Goal: Information Seeking & Learning: Check status

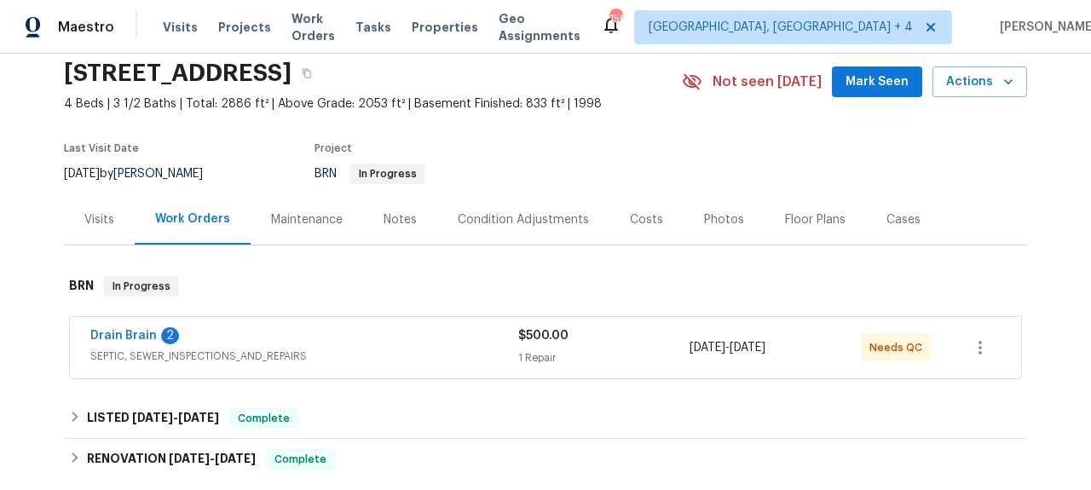
click at [264, 340] on div "Drain Brain 2" at bounding box center [304, 337] width 428 height 20
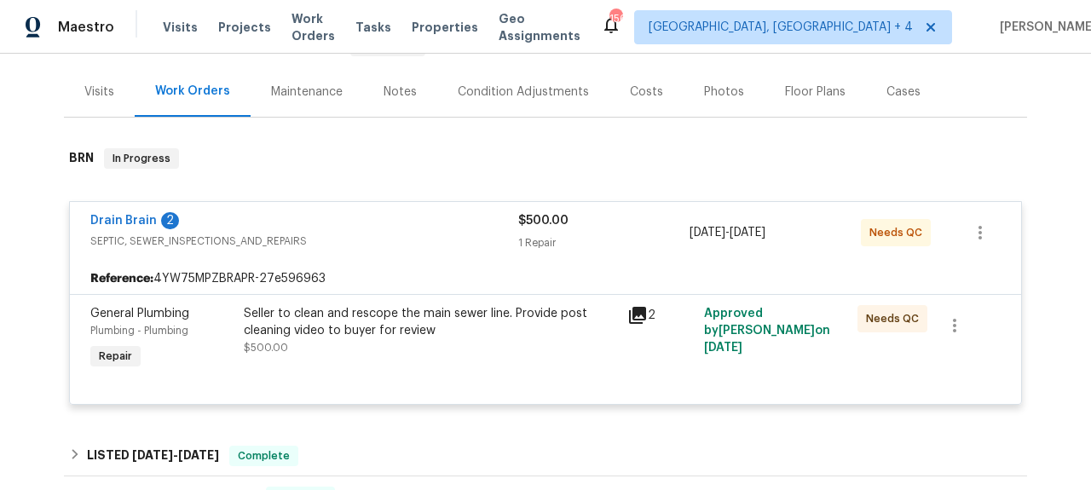
scroll to position [264, 0]
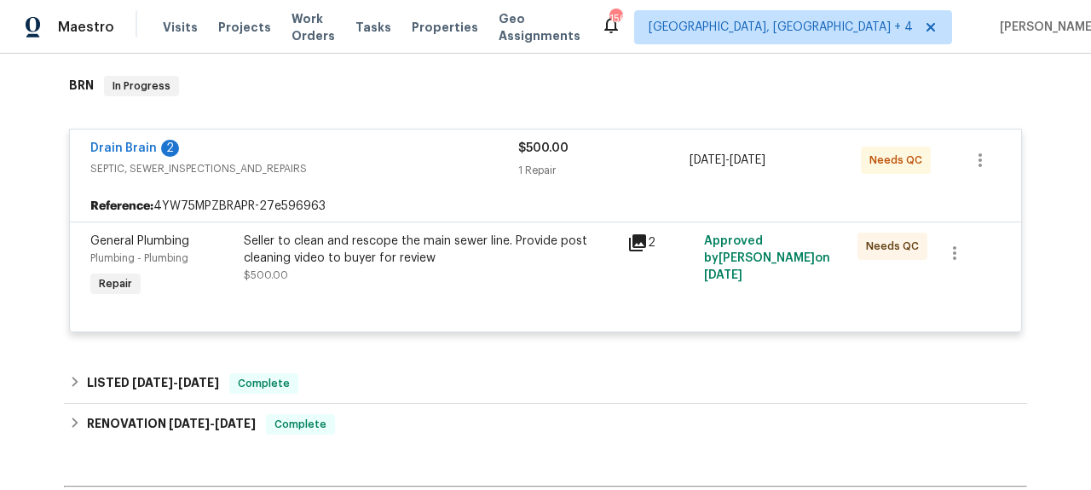
click at [82, 148] on div "Drain Brain 2 SEPTIC, SEWER_INSPECTIONS_AND_REPAIRS $500.00 1 Repair [DATE] - […" at bounding box center [545, 160] width 951 height 61
click at [141, 142] on span "Drain Brain" at bounding box center [123, 148] width 66 height 17
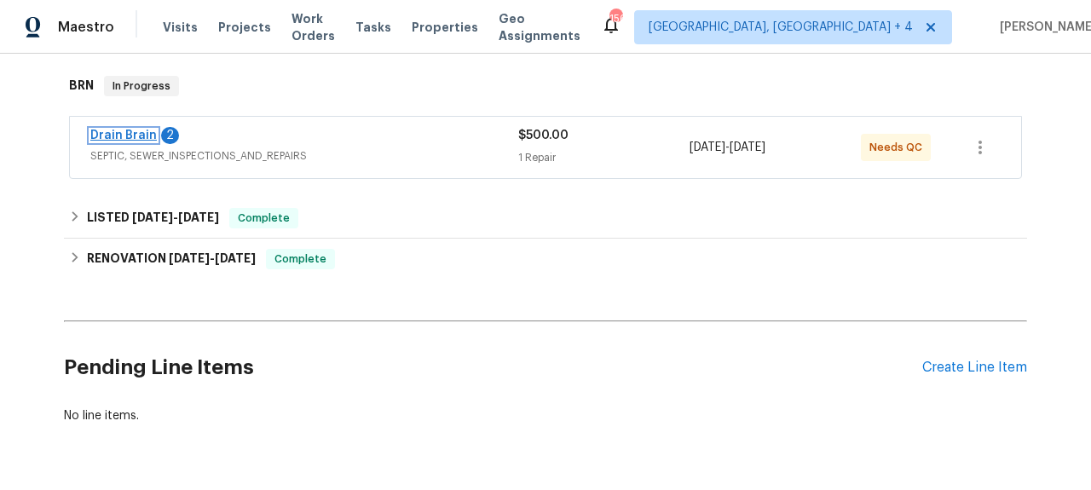
click at [129, 131] on link "Drain Brain" at bounding box center [123, 136] width 66 height 12
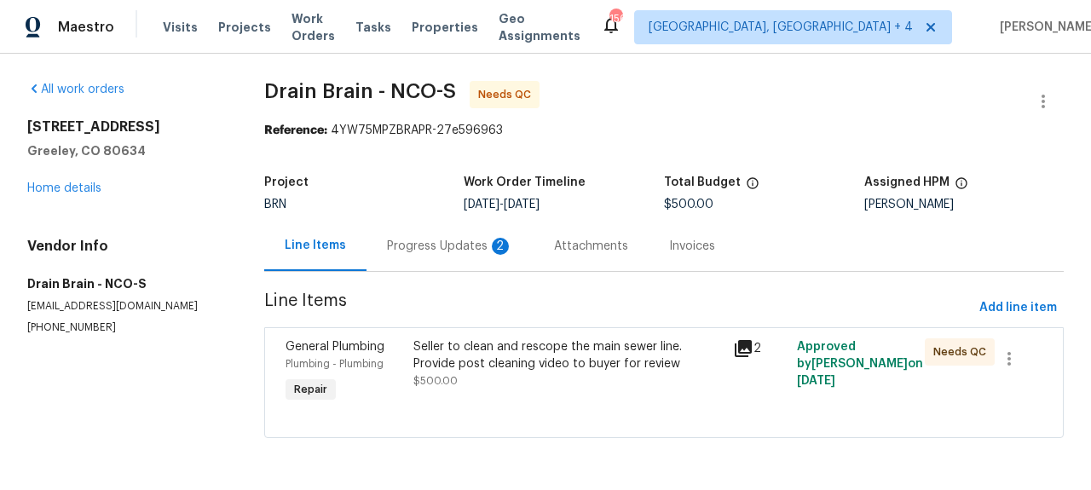
click at [467, 234] on div "Progress Updates 2" at bounding box center [450, 246] width 167 height 50
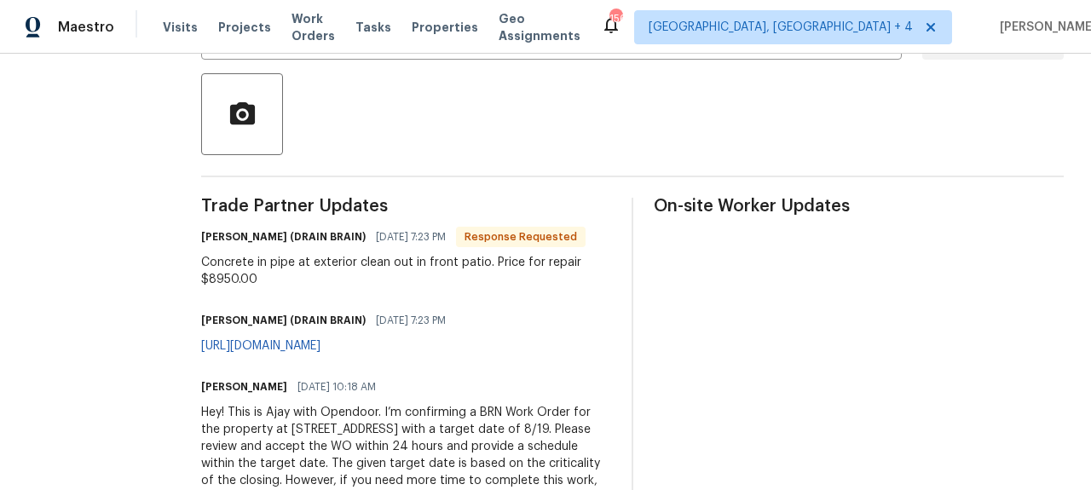
scroll to position [509, 0]
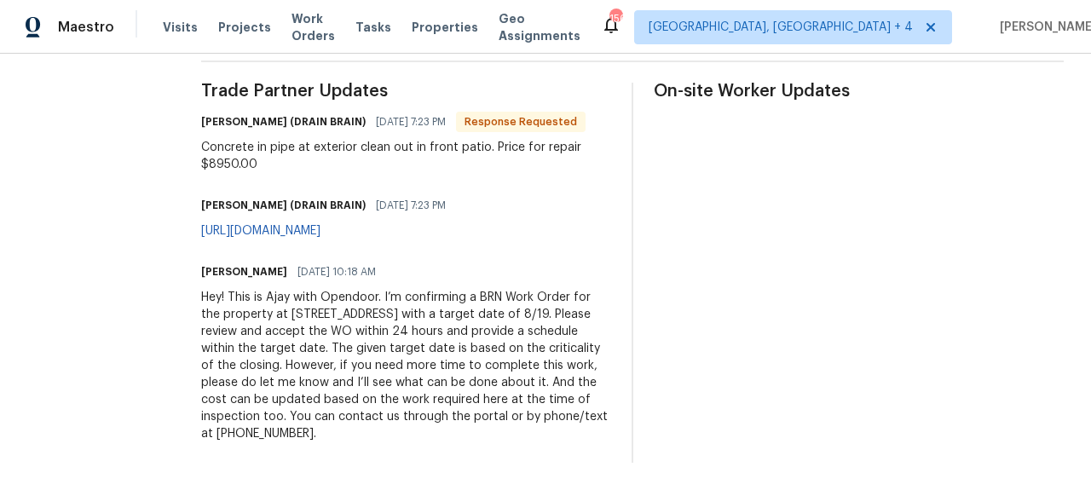
click at [499, 358] on div "Hey! This is Ajay with Opendoor. I’m confirming a BRN Work Order for the proper…" at bounding box center [406, 365] width 410 height 153
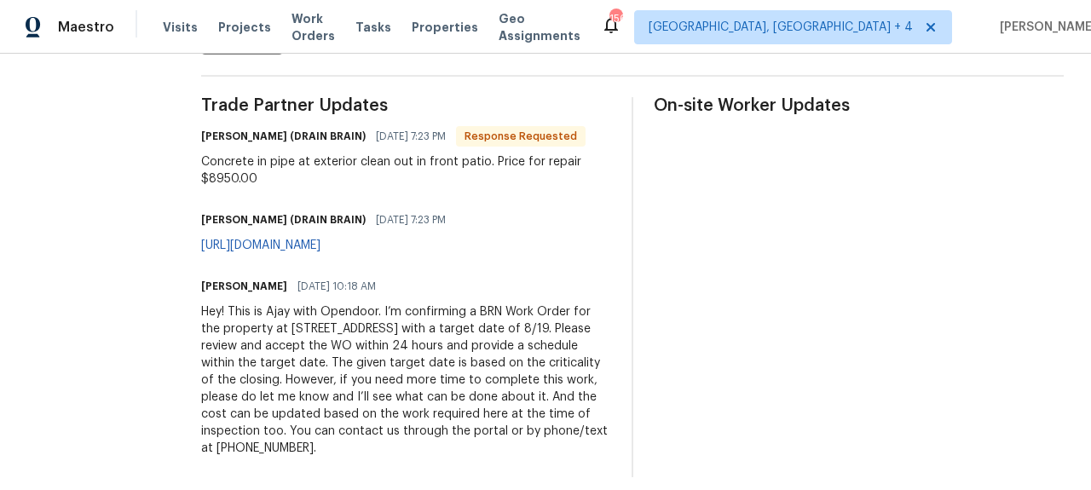
scroll to position [477, 0]
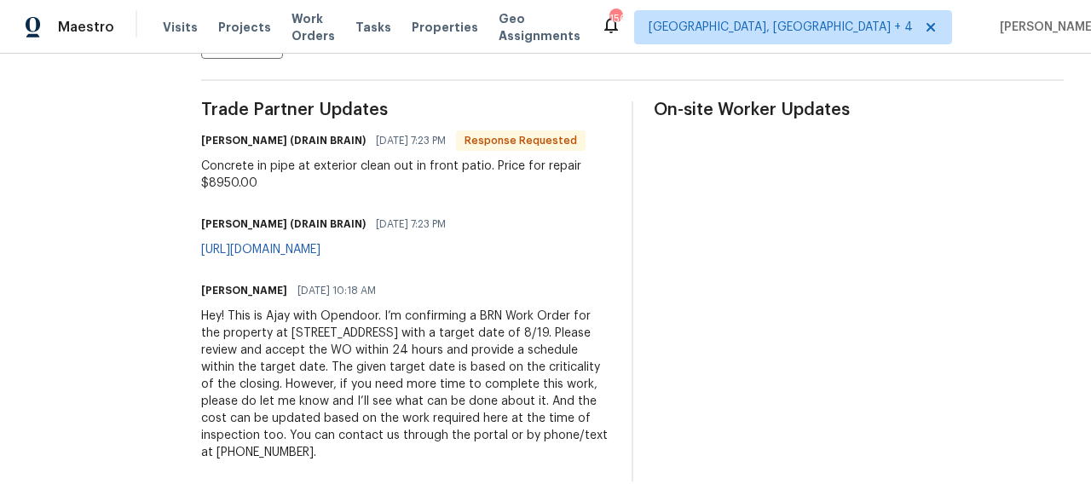
click at [517, 250] on div "[PERSON_NAME] (DRAIN BRAIN) [DATE] 7:23 PM [URL][DOMAIN_NAME]" at bounding box center [406, 235] width 410 height 46
drag, startPoint x: 517, startPoint y: 250, endPoint x: 211, endPoint y: 246, distance: 306.9
click at [211, 246] on div "All work orders [STREET_ADDRESS] Home details Vendor Info Drain Brain - NCO-S […" at bounding box center [545, 42] width 1091 height 933
copy link "[URL][DOMAIN_NAME]"
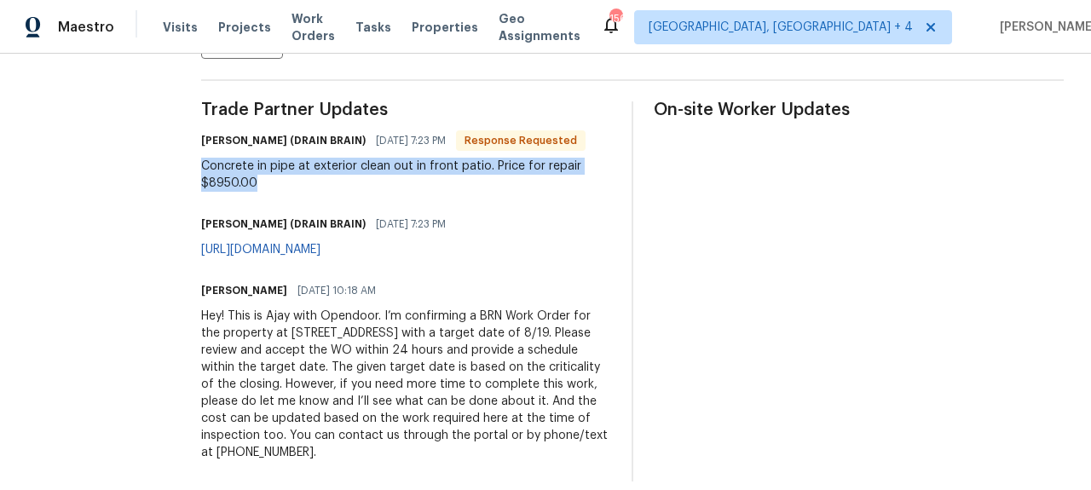
drag, startPoint x: 205, startPoint y: 165, endPoint x: 290, endPoint y: 185, distance: 86.8
click at [290, 185] on div "All work orders [STREET_ADDRESS] Home details Vendor Info Drain Brain - NCO-S […" at bounding box center [545, 42] width 1091 height 933
copy div "Concrete in pipe at exterior clean out in front patio. Price for repair $8950.00"
